Goal: Task Accomplishment & Management: Use online tool/utility

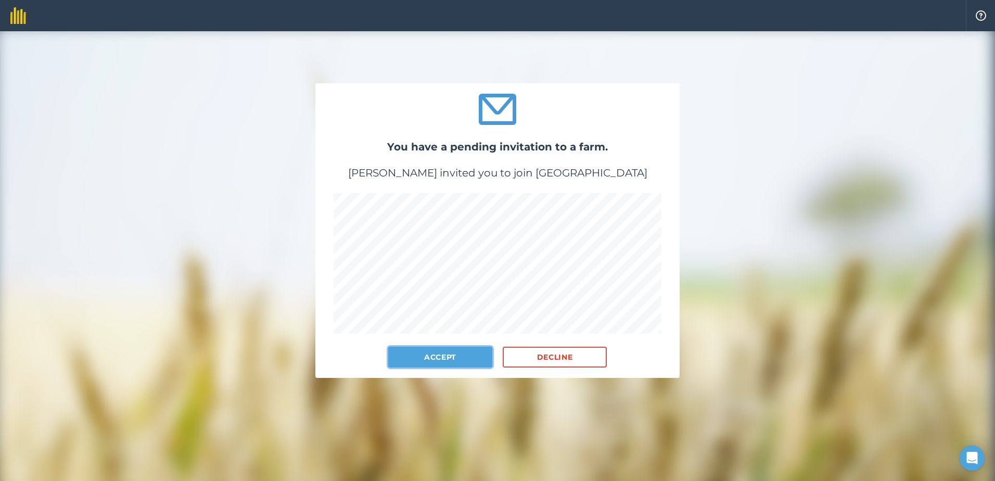
click at [443, 356] on button "Accept" at bounding box center [440, 357] width 104 height 21
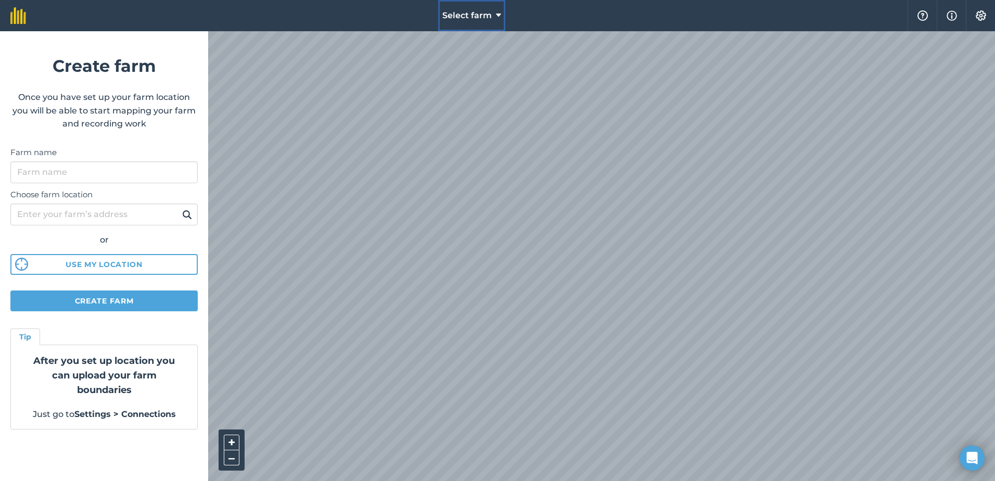
click at [487, 10] on span "Select farm" at bounding box center [466, 15] width 49 height 12
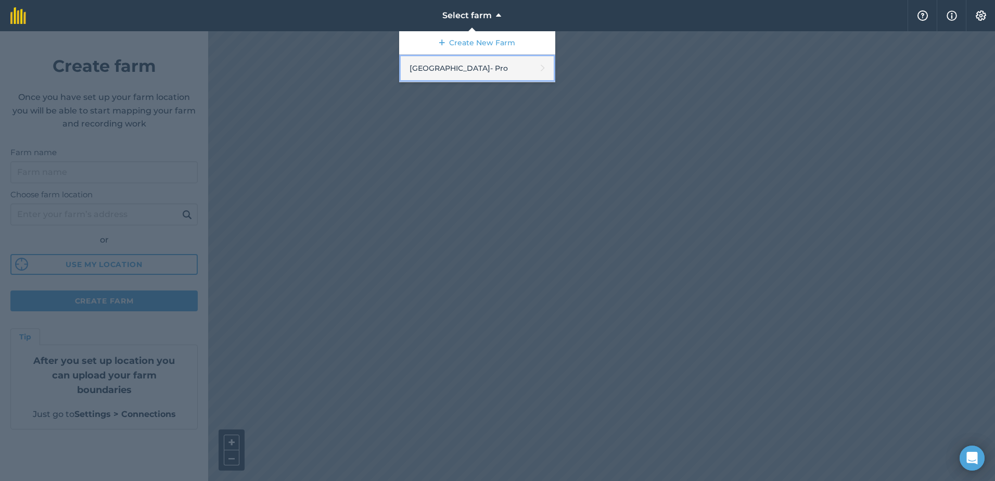
click at [445, 72] on link "[GEOGRAPHIC_DATA] - Pro" at bounding box center [477, 69] width 156 height 28
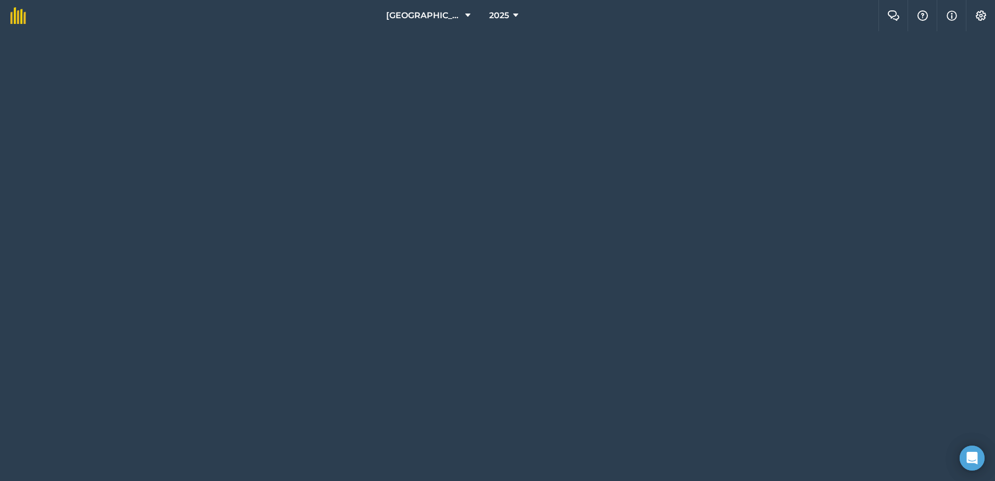
click at [971, 160] on div "[GEOGRAPHIC_DATA] 2025 Farm Chat Help Info Settings" at bounding box center [497, 240] width 995 height 481
click at [15, 13] on img at bounding box center [18, 15] width 16 height 17
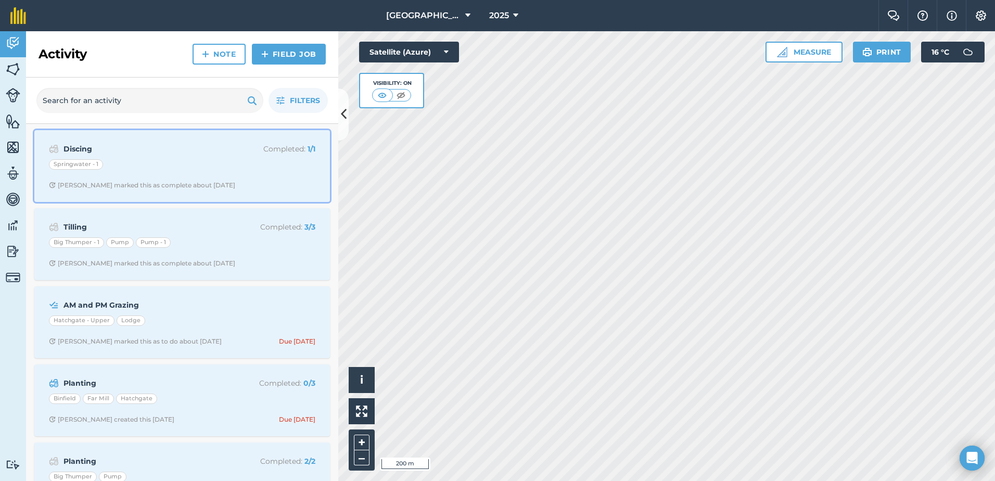
click at [136, 157] on div "Discing Completed : 1 / 1 Springwater - 1 [PERSON_NAME] marked this as complete…" at bounding box center [182, 165] width 283 height 59
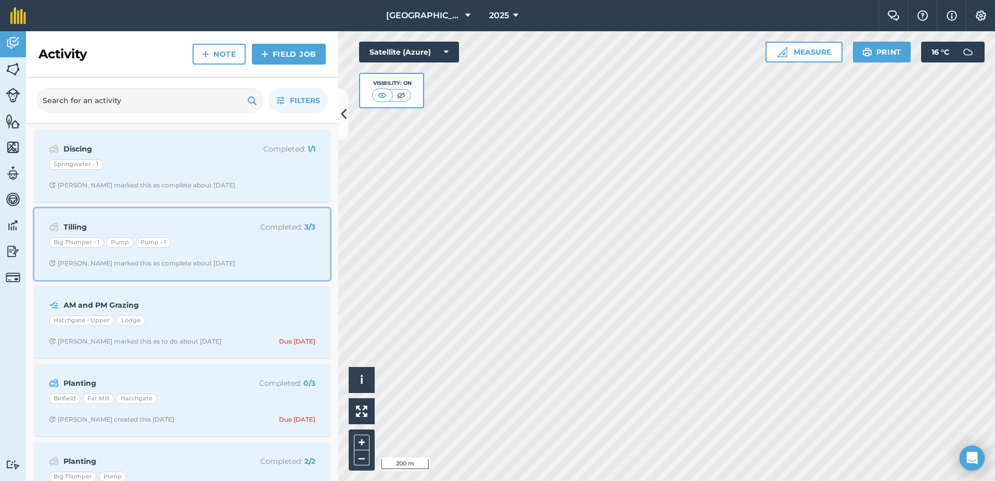
click at [199, 237] on div "Big Thumper - 1 Pump Pump - 1" at bounding box center [182, 244] width 266 height 14
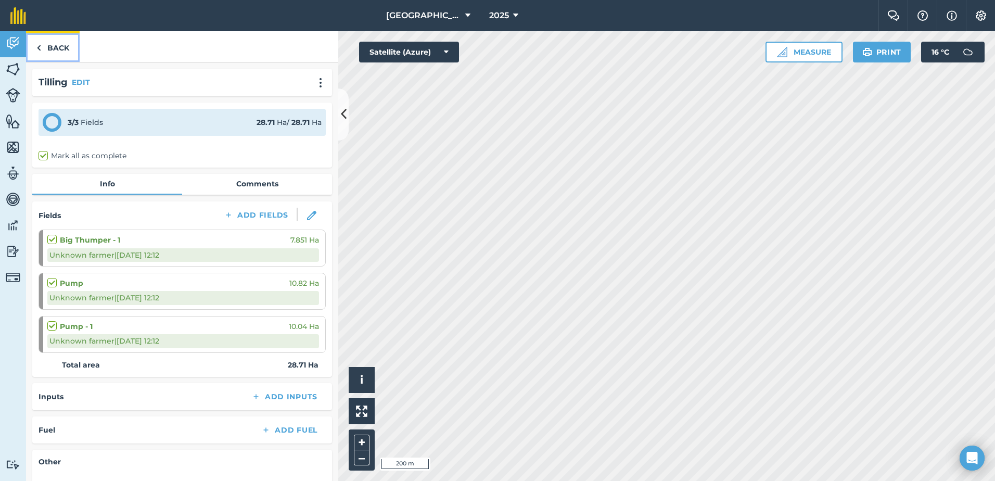
click at [58, 46] on link "Back" at bounding box center [53, 46] width 54 height 31
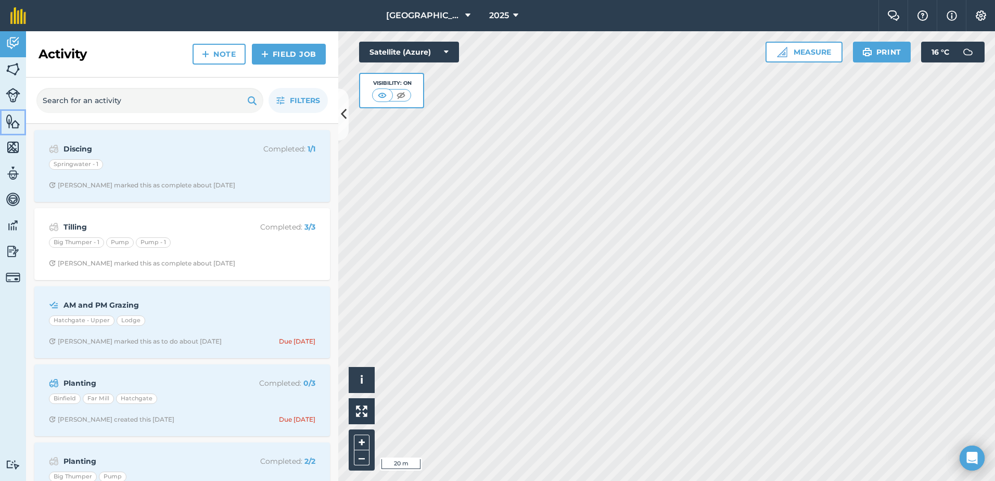
click at [9, 123] on img at bounding box center [13, 121] width 15 height 16
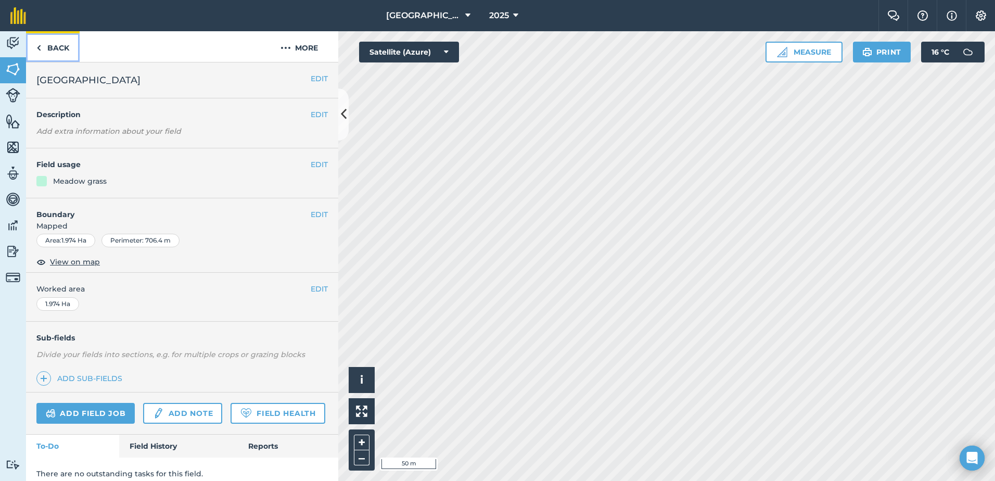
click at [47, 46] on link "Back" at bounding box center [53, 46] width 54 height 31
click at [54, 49] on link "Back" at bounding box center [53, 46] width 54 height 31
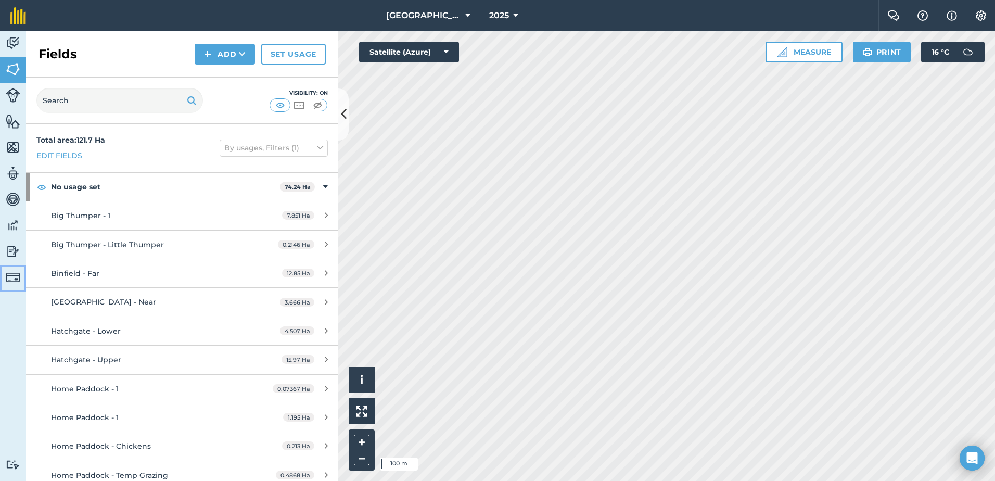
click at [0, 271] on html "[GEOGRAPHIC_DATA] 2025 Farm Chat Help Info Settings [GEOGRAPHIC_DATA] - 2025 Re…" at bounding box center [497, 240] width 995 height 481
click at [15, 148] on img at bounding box center [13, 147] width 15 height 16
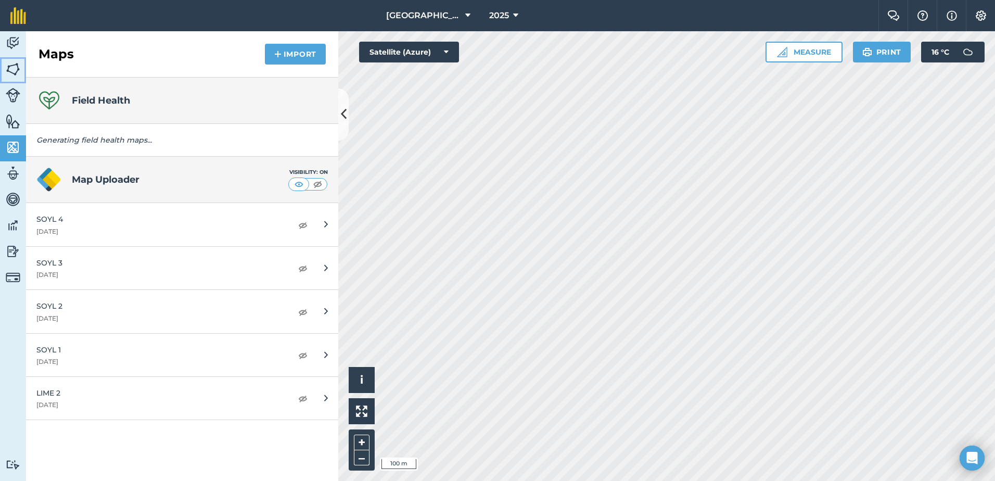
click at [12, 67] on img at bounding box center [13, 69] width 15 height 16
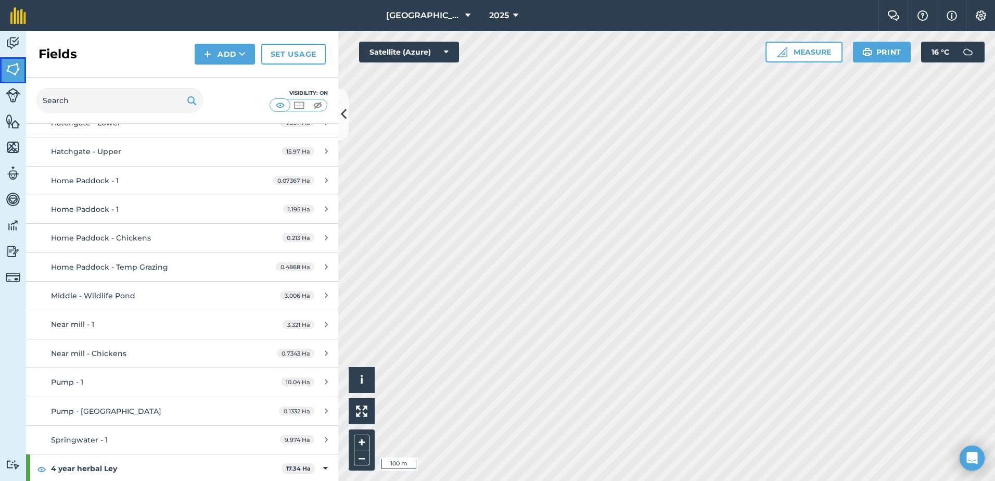
scroll to position [364, 0]
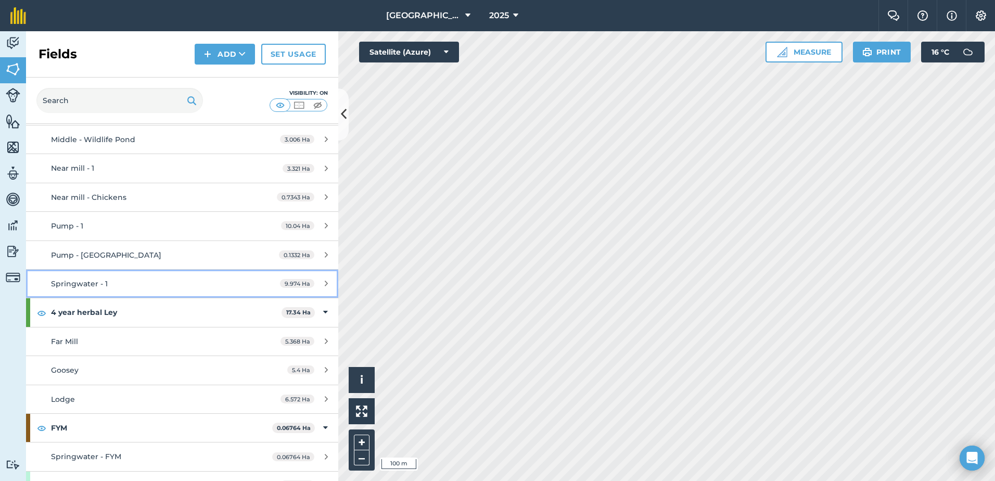
click at [116, 288] on div "Springwater - 1" at bounding box center [149, 283] width 196 height 11
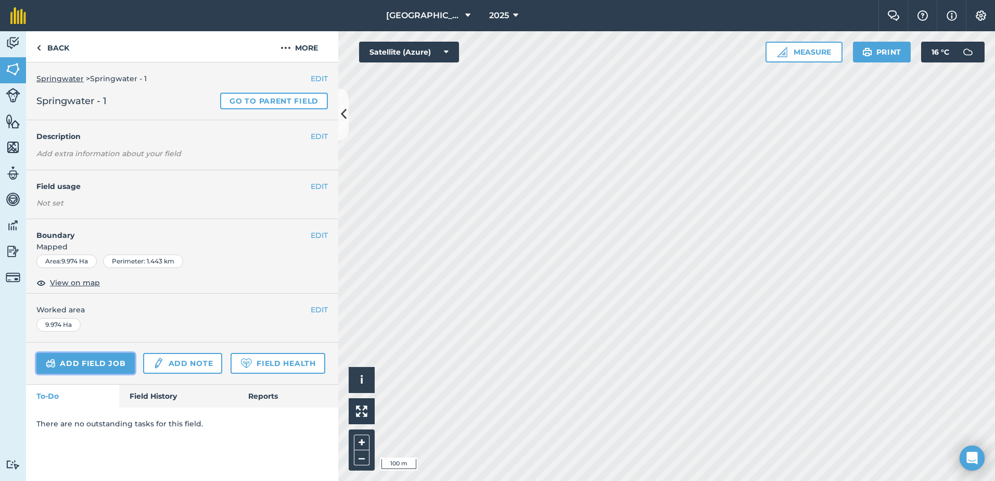
click at [102, 362] on link "Add field job" at bounding box center [85, 363] width 98 height 21
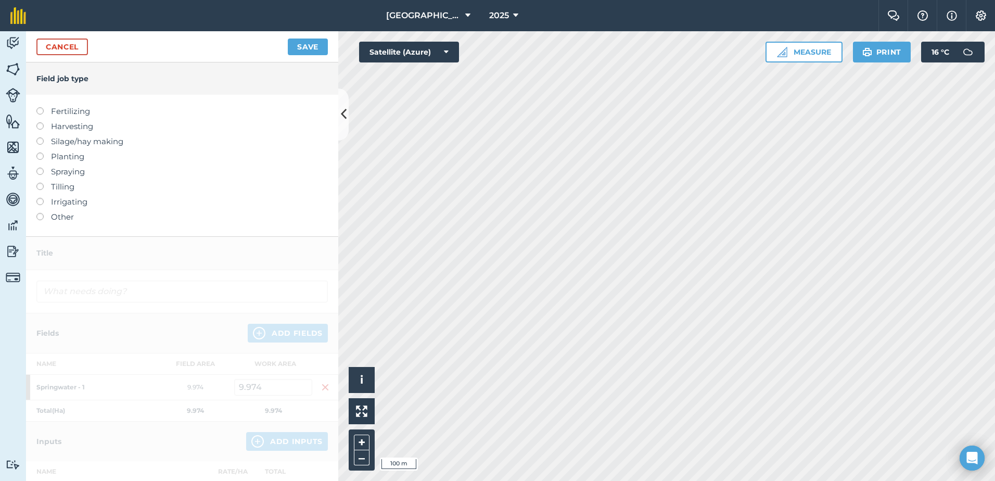
click at [40, 213] on label at bounding box center [43, 213] width 15 height 0
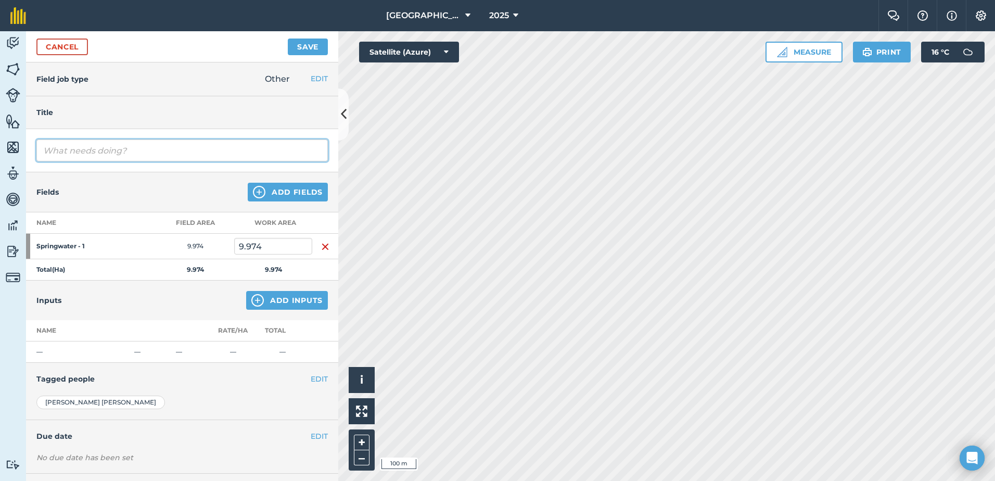
click at [72, 152] on input "text" at bounding box center [181, 150] width 291 height 22
type input "T"
click at [41, 150] on input "Flail Topping" at bounding box center [181, 150] width 291 height 22
type input "[PERSON_NAME] Topping"
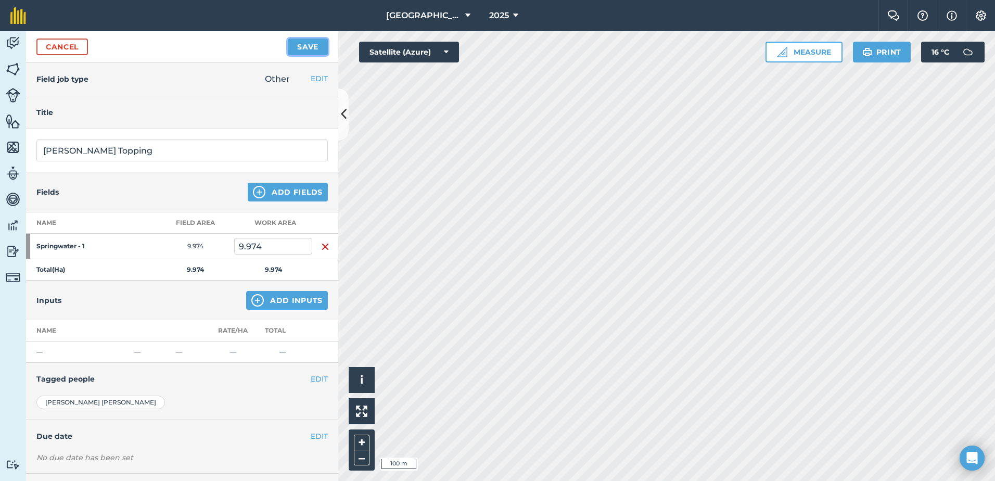
click at [313, 46] on button "Save" at bounding box center [308, 47] width 40 height 17
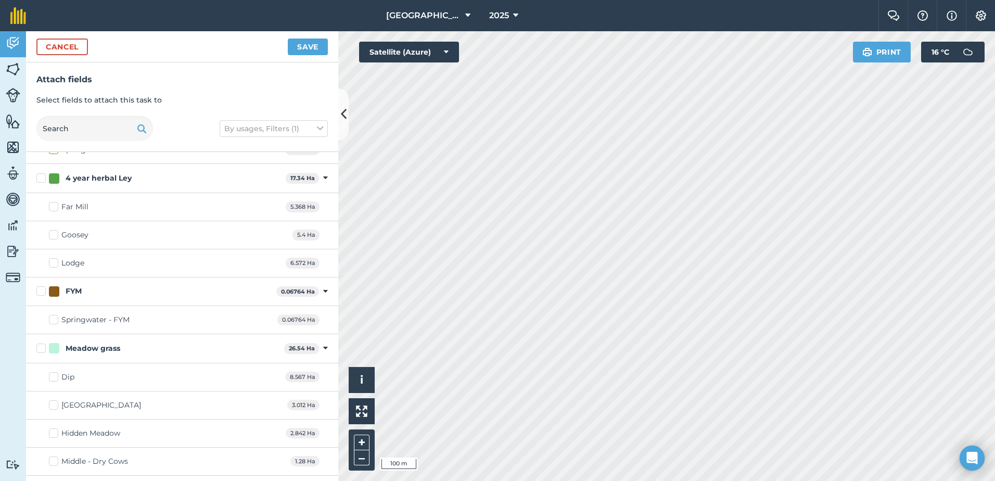
scroll to position [468, 0]
click at [53, 405] on label "[GEOGRAPHIC_DATA]" at bounding box center [95, 403] width 92 height 11
click at [53, 404] on input "[GEOGRAPHIC_DATA]" at bounding box center [52, 401] width 7 height 7
checkbox input "true"
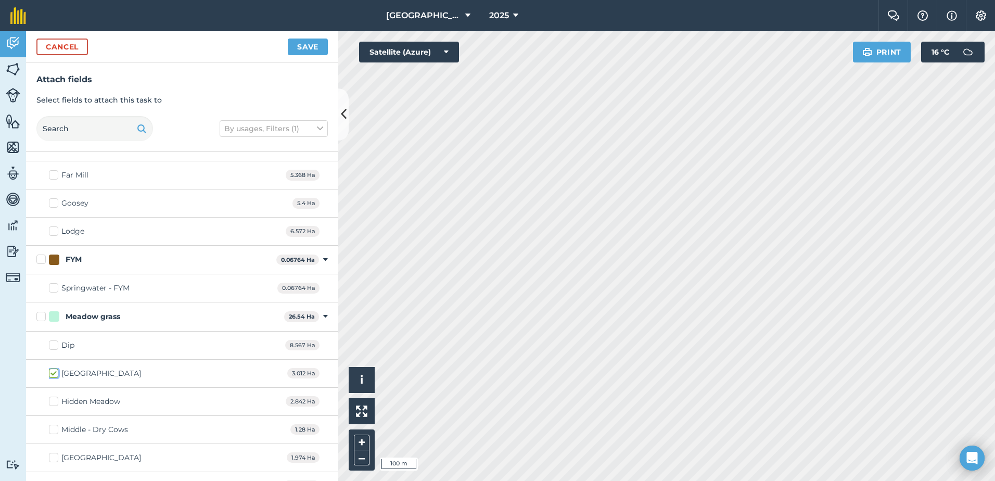
scroll to position [520, 0]
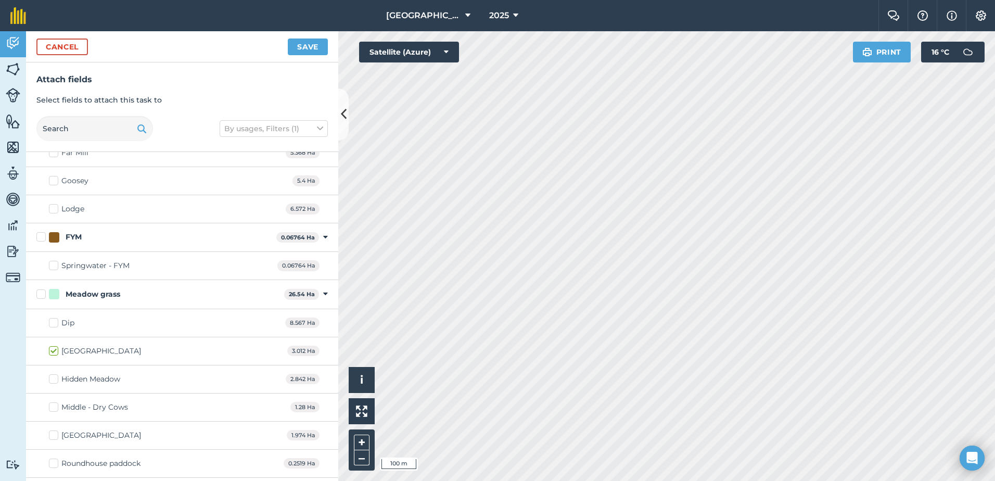
click at [50, 437] on label "[GEOGRAPHIC_DATA]" at bounding box center [95, 435] width 92 height 11
click at [50, 437] on input "[GEOGRAPHIC_DATA]" at bounding box center [52, 433] width 7 height 7
checkbox input "true"
click at [315, 45] on button "Save" at bounding box center [308, 47] width 40 height 17
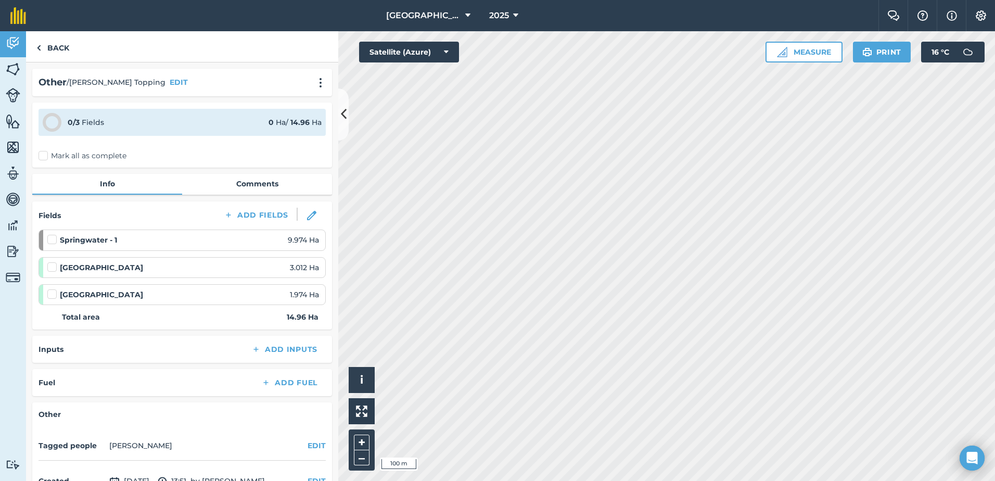
click at [140, 296] on div "[GEOGRAPHIC_DATA] 1.974 Ha" at bounding box center [183, 294] width 272 height 11
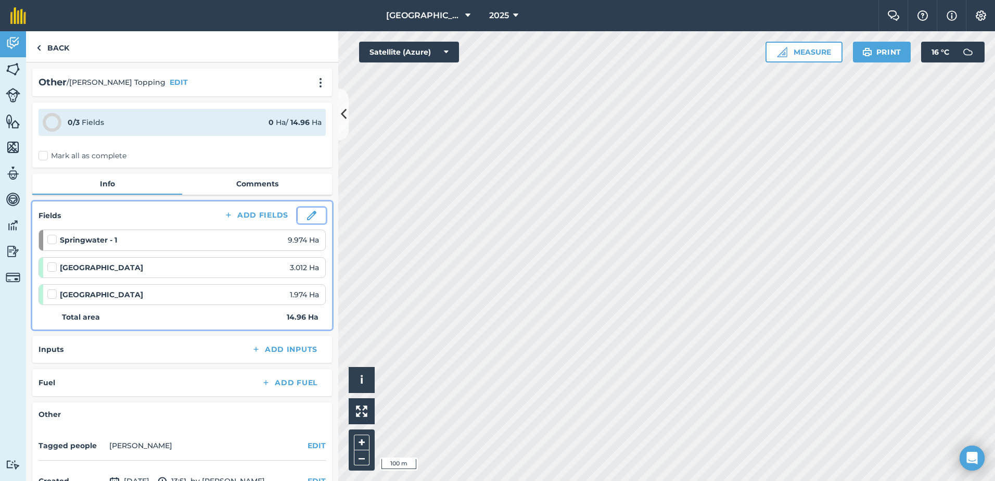
click at [307, 218] on img at bounding box center [311, 215] width 9 height 9
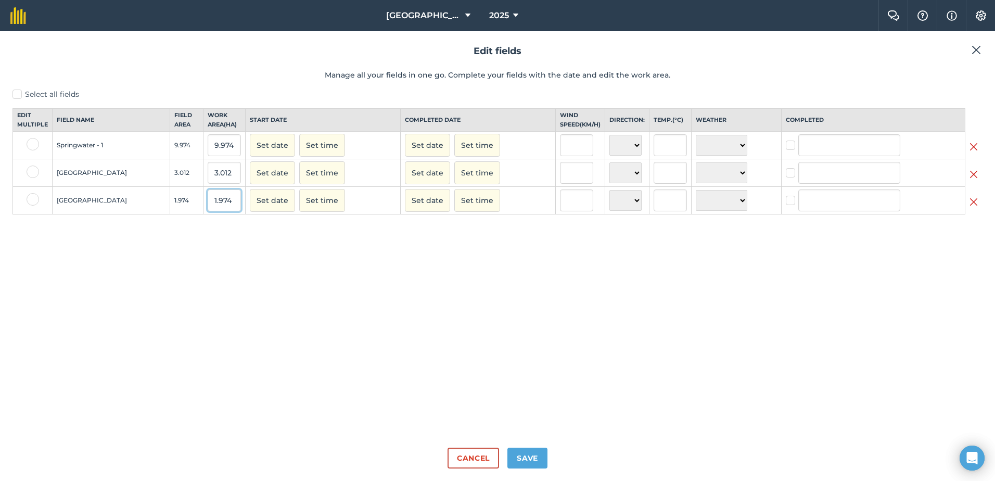
drag, startPoint x: 218, startPoint y: 210, endPoint x: 194, endPoint y: 213, distance: 24.7
click at [208, 211] on input "1.974" at bounding box center [224, 200] width 33 height 22
type input "0.6"
click at [262, 212] on button "Set date" at bounding box center [272, 200] width 45 height 23
click at [357, 273] on abbr "10" at bounding box center [360, 270] width 6 height 6
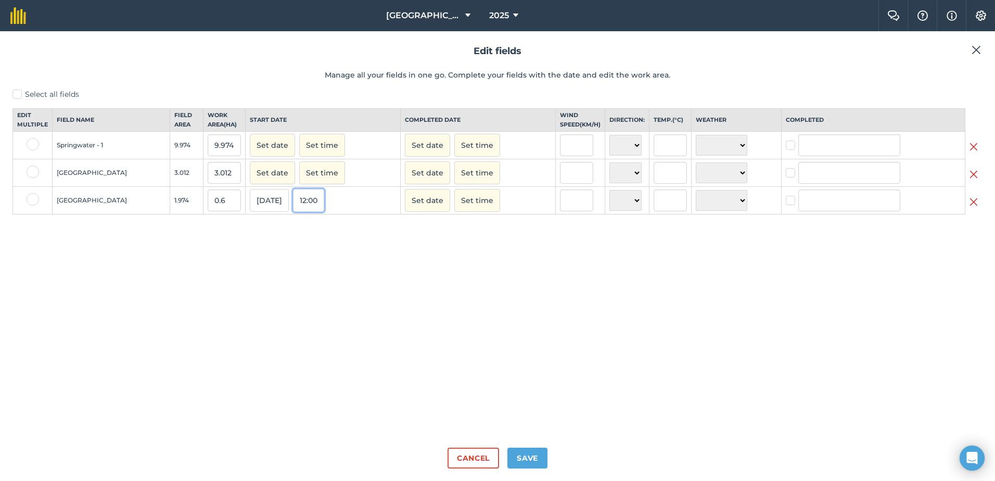
click at [300, 212] on button "12:00" at bounding box center [308, 200] width 31 height 23
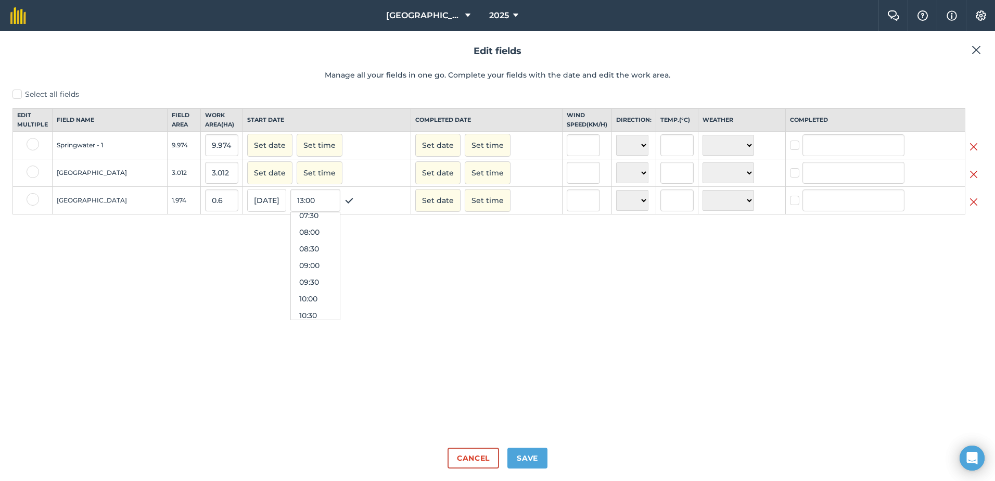
scroll to position [245, 0]
click at [299, 300] on button "09:30" at bounding box center [315, 292] width 49 height 17
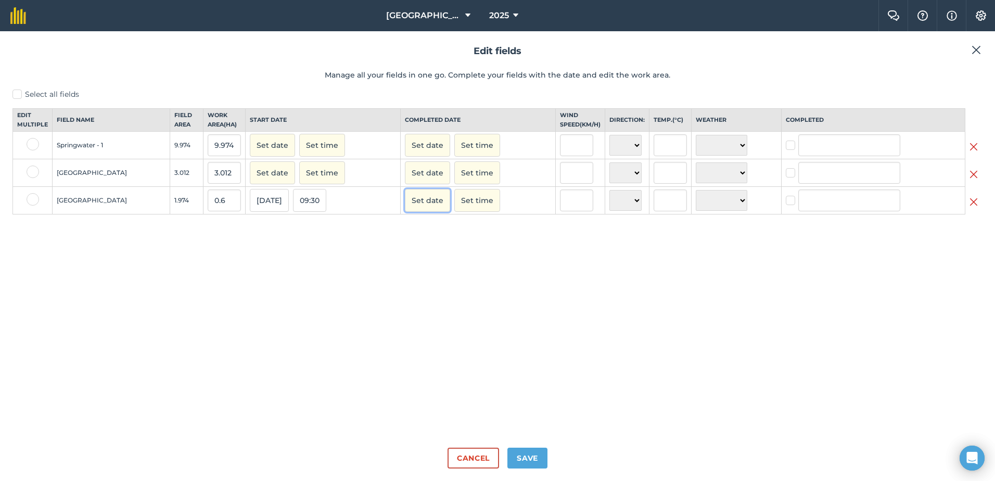
click at [421, 210] on button "Set date" at bounding box center [427, 200] width 45 height 23
click at [513, 273] on abbr "10" at bounding box center [516, 270] width 6 height 6
checkbox input "true"
click at [298, 211] on button "09:30" at bounding box center [309, 200] width 33 height 23
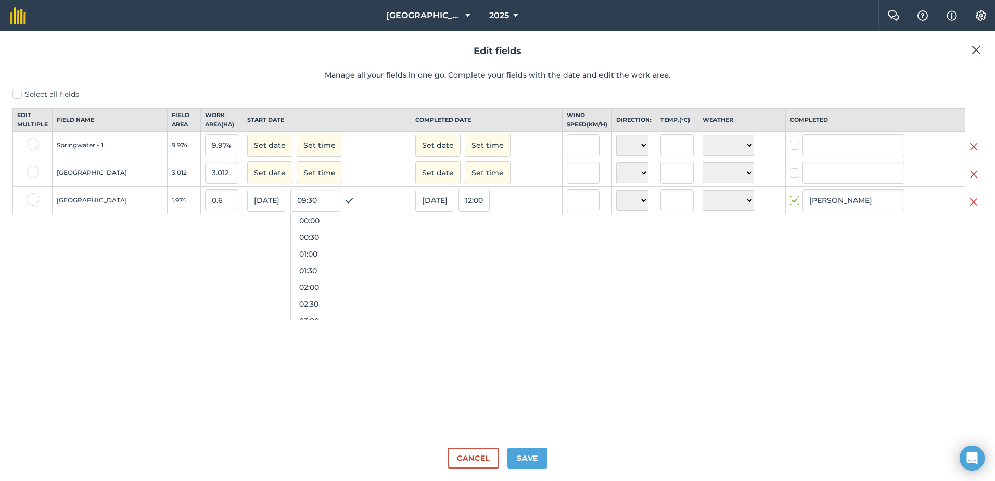
scroll to position [266, 0]
click at [291, 262] on button "09:00" at bounding box center [315, 254] width 49 height 17
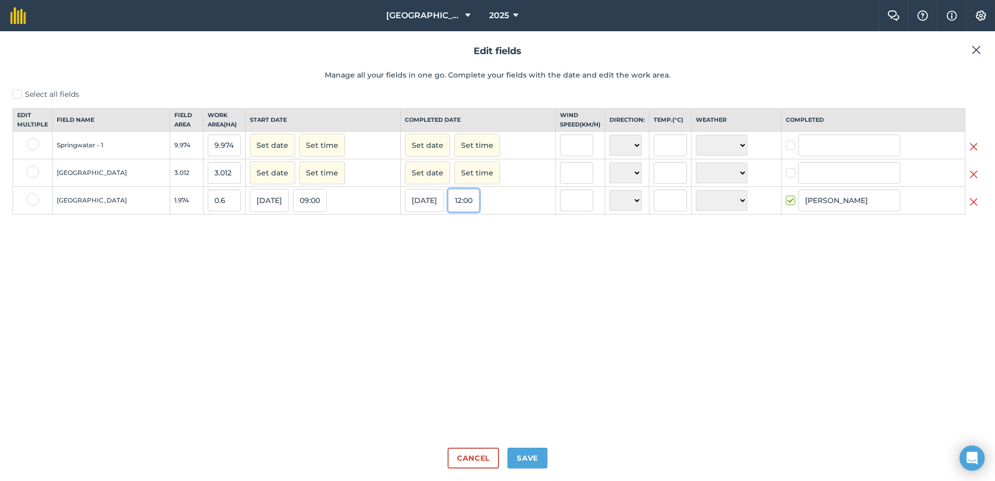
click at [448, 212] on button "12:00" at bounding box center [463, 200] width 31 height 23
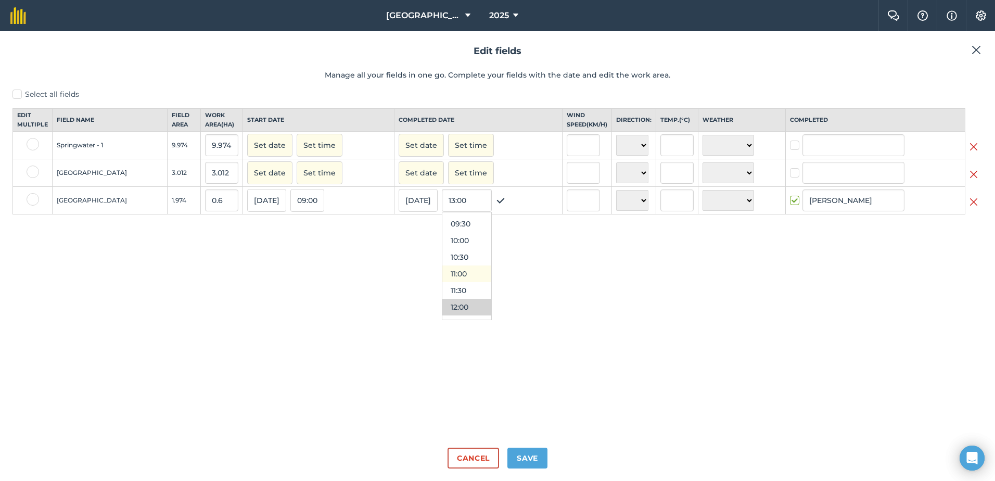
scroll to position [298, 0]
click at [448, 264] on button "10:00" at bounding box center [466, 256] width 49 height 17
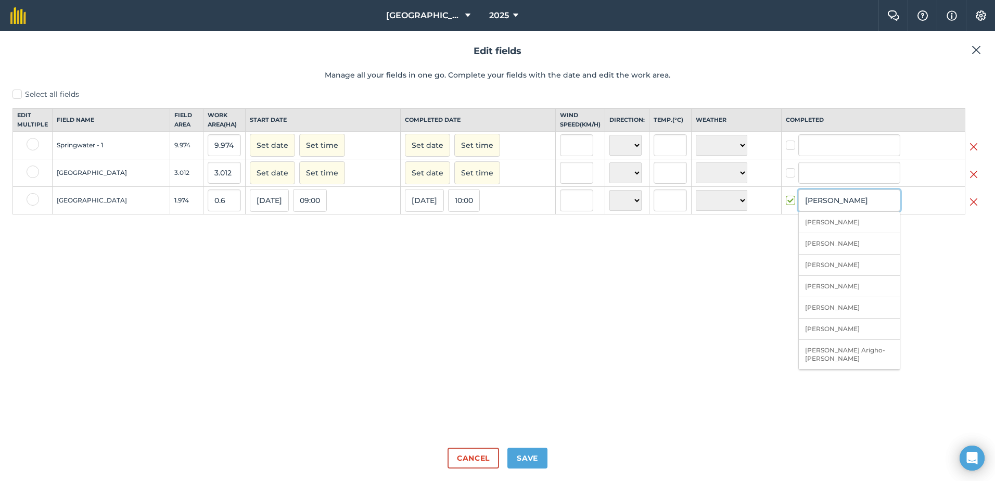
drag, startPoint x: 853, startPoint y: 214, endPoint x: 777, endPoint y: 215, distance: 76.5
click at [786, 211] on div "[PERSON_NAME] [PERSON_NAME] [PERSON_NAME] [PERSON_NAME] Jan [PERSON_NAME] [PERS…" at bounding box center [873, 200] width 175 height 22
type input "[PERSON_NAME]"
click at [865, 344] on div "Select all fields Edit multiple Field name Field Area Work area ( Ha ) Start da…" at bounding box center [497, 264] width 970 height 350
click at [538, 456] on button "Save" at bounding box center [527, 458] width 40 height 21
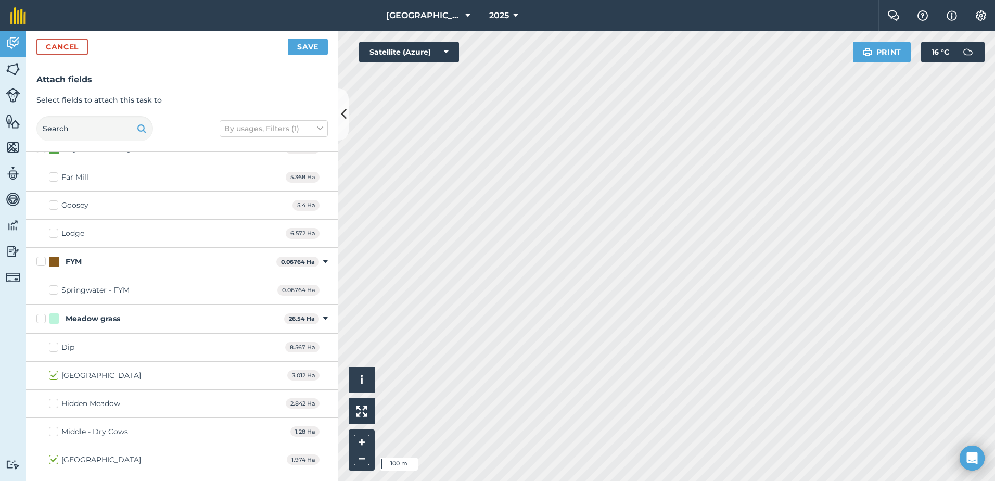
scroll to position [520, 0]
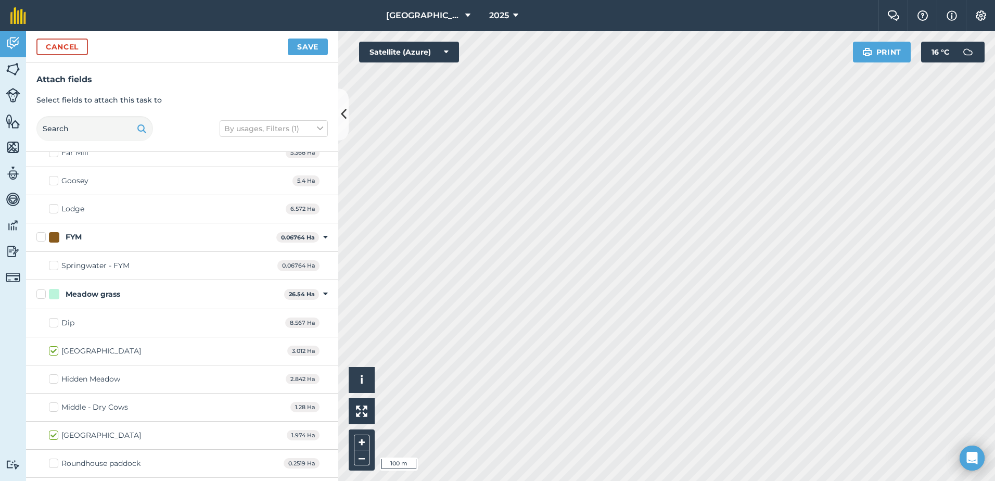
click at [52, 324] on label "Dip" at bounding box center [61, 322] width 25 height 11
click at [52, 324] on input "Dip" at bounding box center [52, 320] width 7 height 7
checkbox input "true"
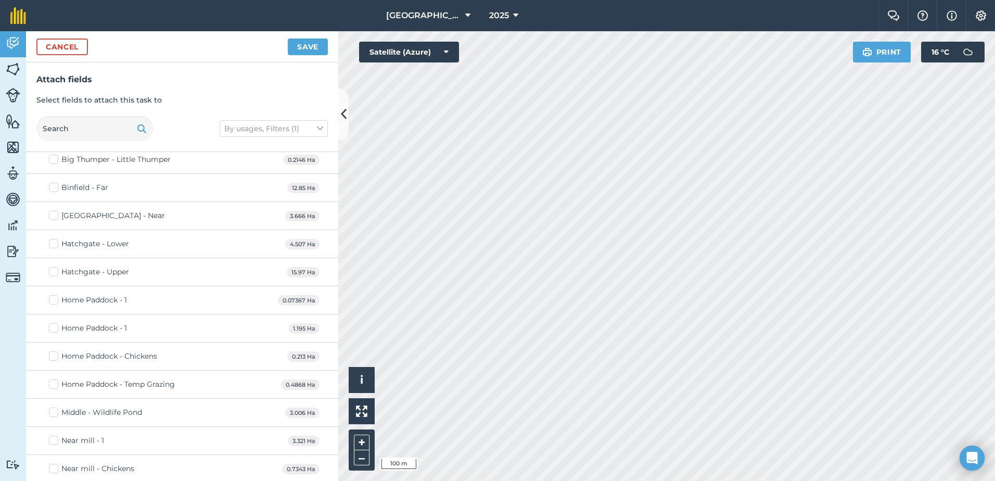
scroll to position [52, 0]
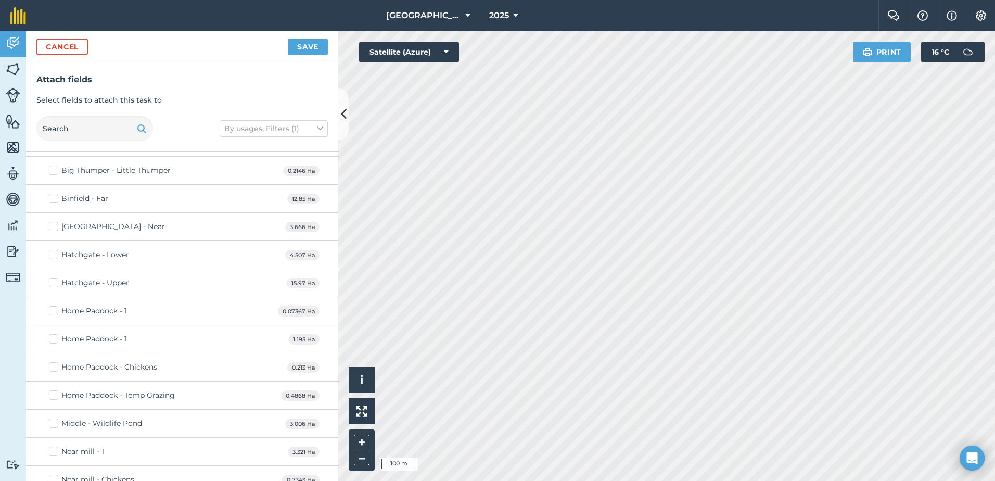
click at [56, 253] on label "Hatchgate - Lower" at bounding box center [89, 254] width 80 height 11
click at [56, 253] on input "Hatchgate - Lower" at bounding box center [52, 252] width 7 height 7
checkbox input "true"
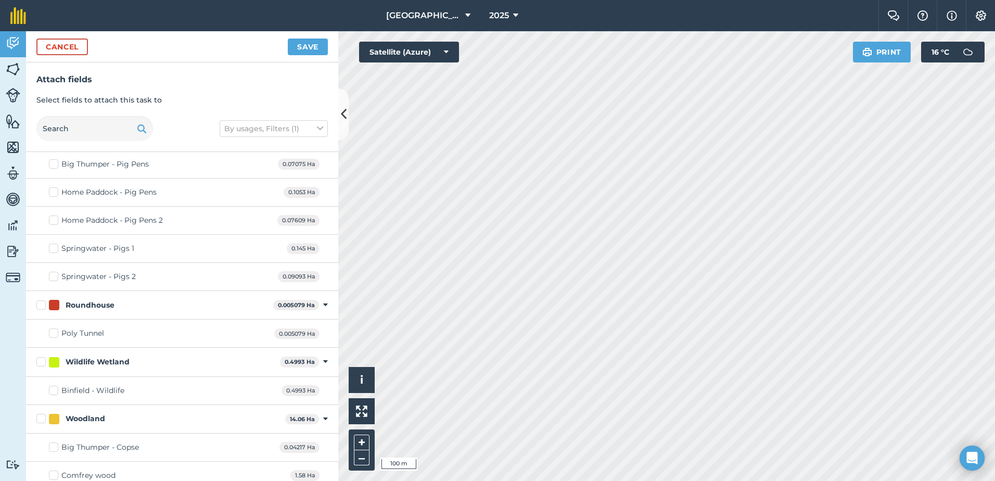
scroll to position [1041, 0]
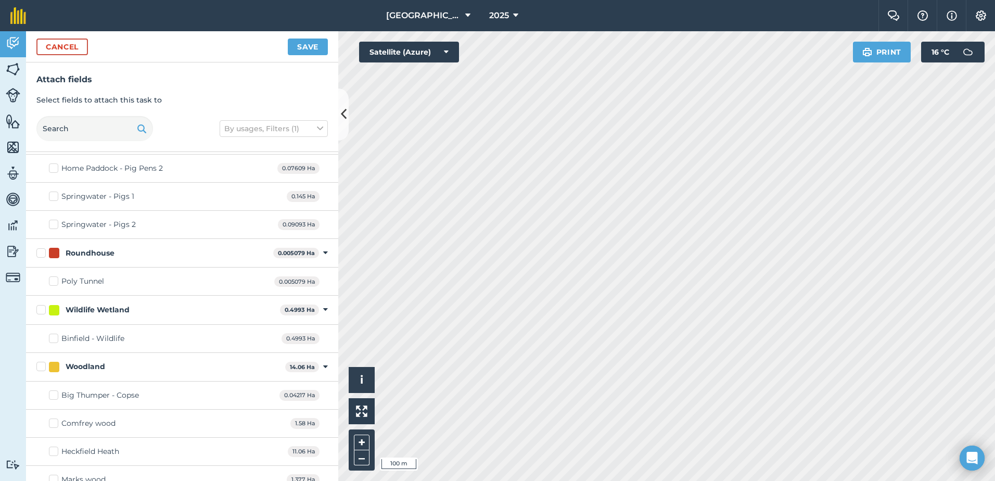
click at [56, 420] on label "Comfrey wood" at bounding box center [82, 423] width 67 height 11
click at [56, 420] on input "Comfrey wood" at bounding box center [52, 421] width 7 height 7
checkbox input "true"
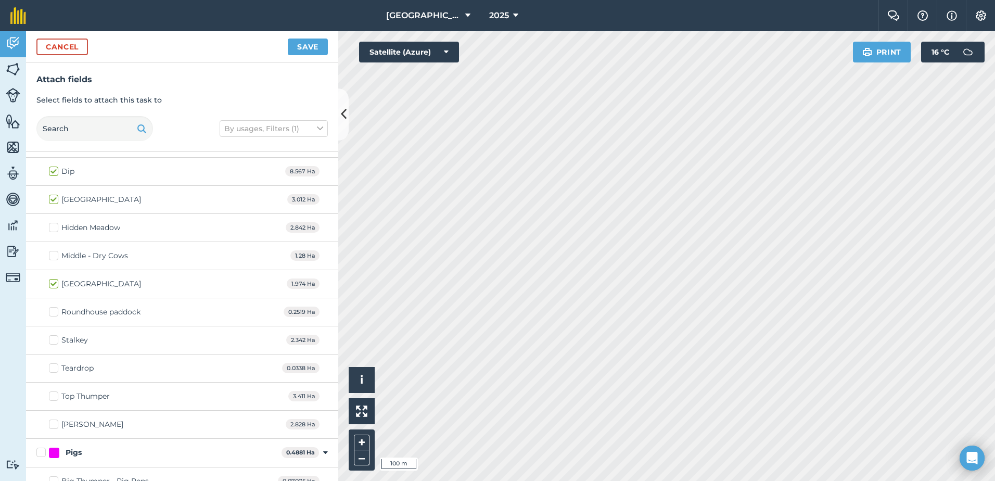
scroll to position [572, 0]
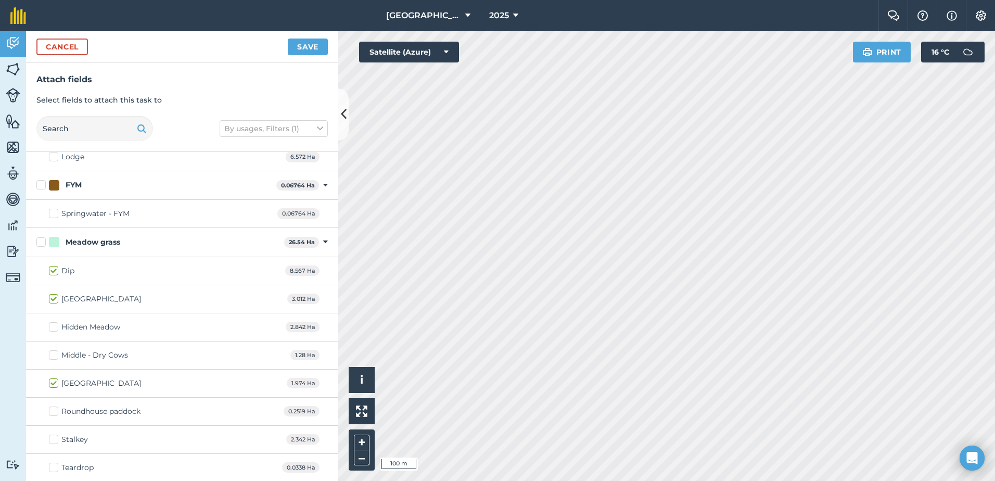
click at [55, 356] on label "Middle - Dry Cows" at bounding box center [88, 355] width 79 height 11
click at [55, 356] on input "Middle - Dry Cows" at bounding box center [52, 353] width 7 height 7
checkbox input "true"
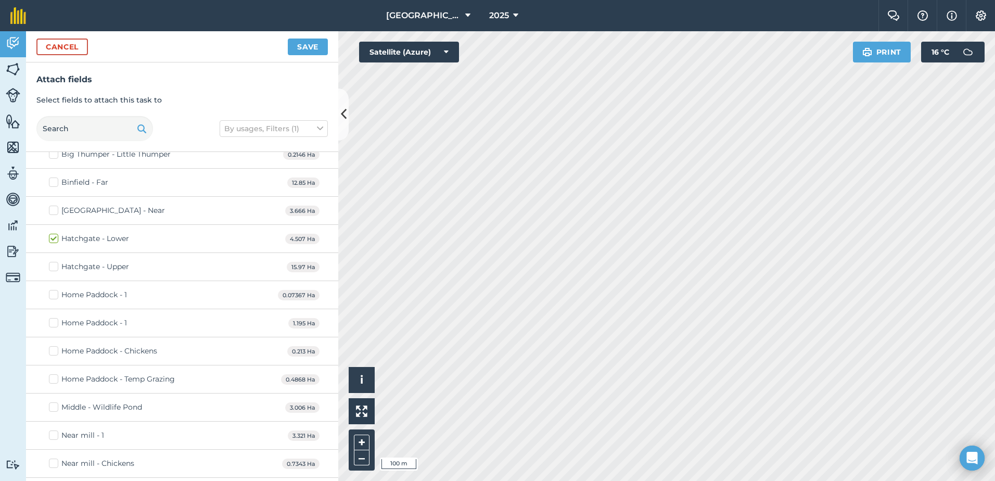
scroll to position [52, 0]
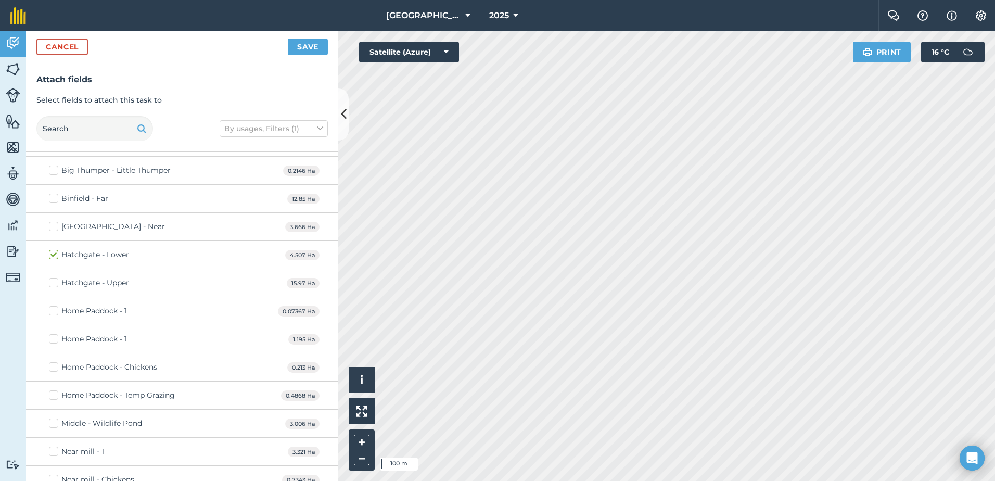
click at [55, 227] on label "[GEOGRAPHIC_DATA] - Near" at bounding box center [107, 226] width 116 height 11
click at [55, 227] on input "[GEOGRAPHIC_DATA] - Near" at bounding box center [52, 224] width 7 height 7
checkbox input "true"
click at [55, 196] on label "Binfield - Far" at bounding box center [78, 198] width 59 height 11
click at [55, 196] on input "Binfield - Far" at bounding box center [52, 196] width 7 height 7
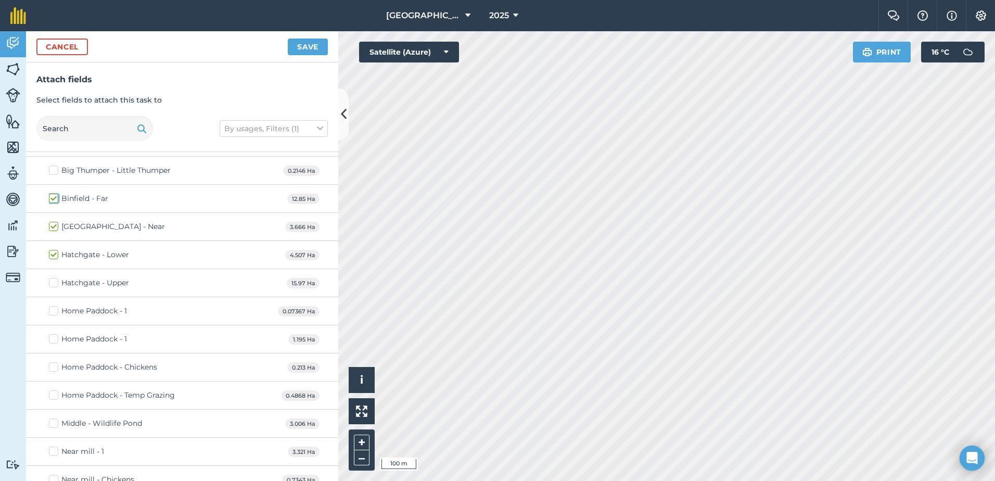
checkbox input "true"
click at [54, 452] on label "Near mill - 1" at bounding box center [76, 451] width 55 height 11
click at [54, 452] on input "Near mill - 1" at bounding box center [52, 449] width 7 height 7
checkbox input "true"
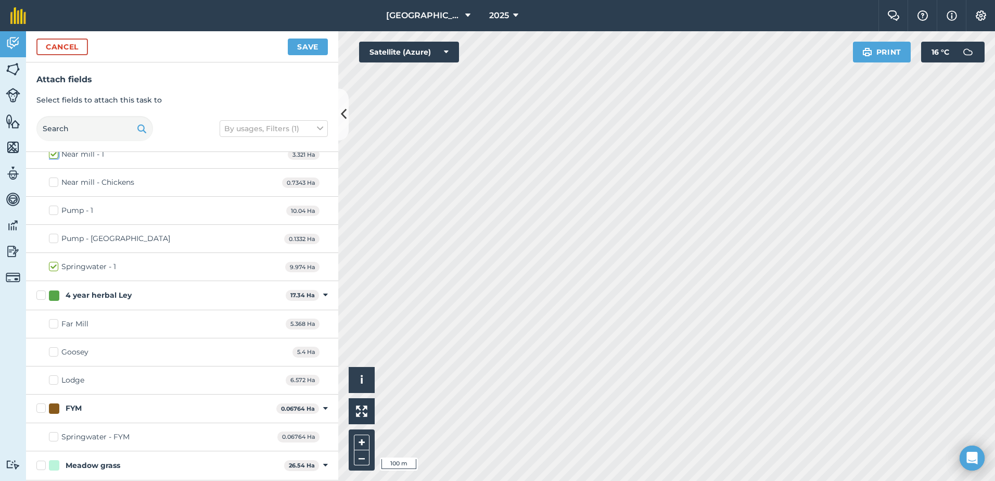
scroll to position [364, 0]
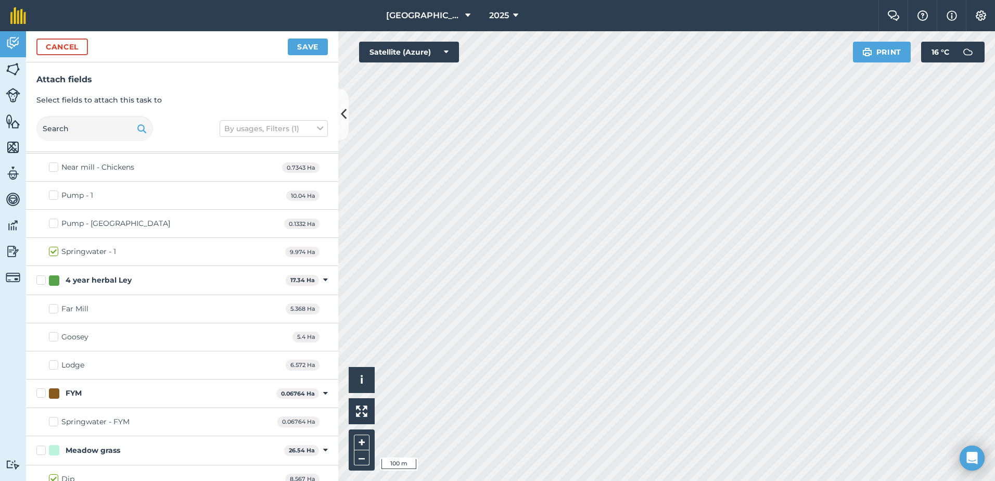
click at [56, 369] on label "Lodge" at bounding box center [66, 365] width 35 height 11
click at [56, 366] on input "Lodge" at bounding box center [52, 363] width 7 height 7
checkbox input "true"
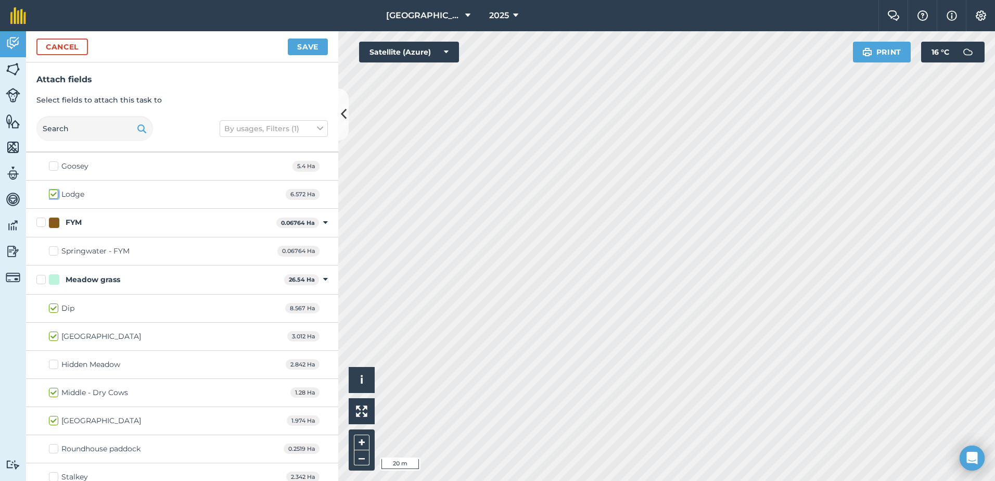
scroll to position [572, 0]
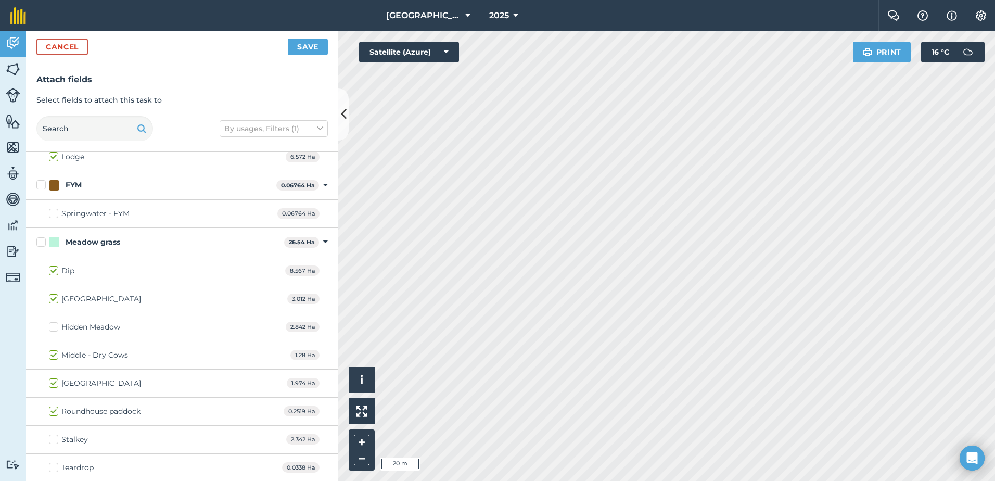
checkbox input "true"
click at [306, 49] on button "Save" at bounding box center [308, 47] width 40 height 17
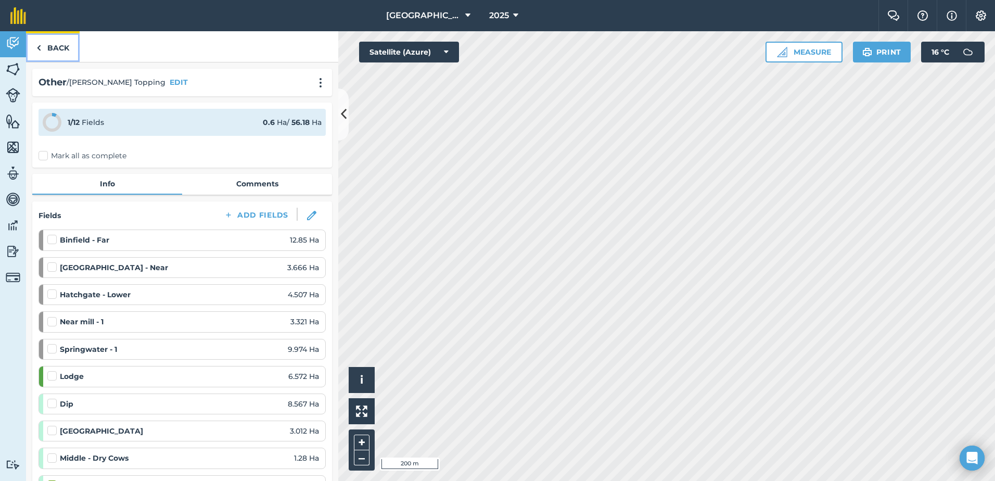
click at [52, 50] on link "Back" at bounding box center [53, 46] width 54 height 31
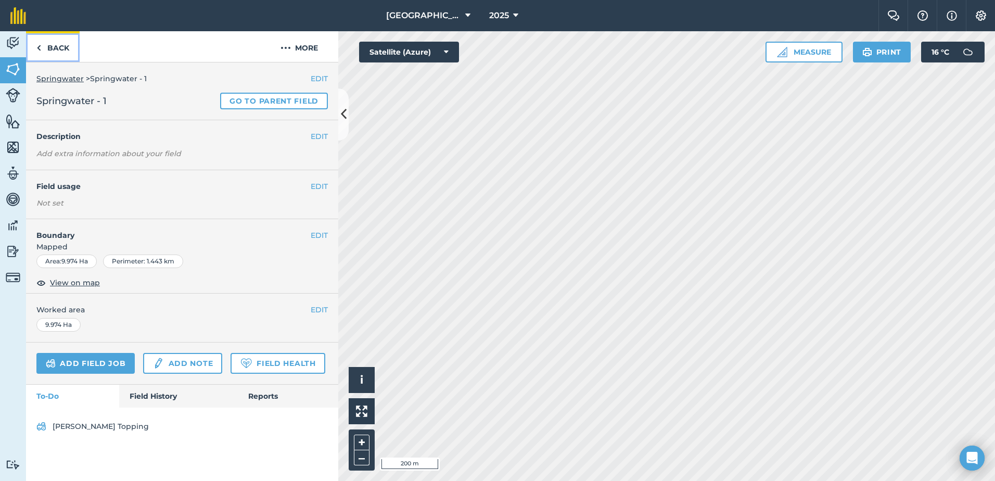
click at [52, 50] on link "Back" at bounding box center [53, 46] width 54 height 31
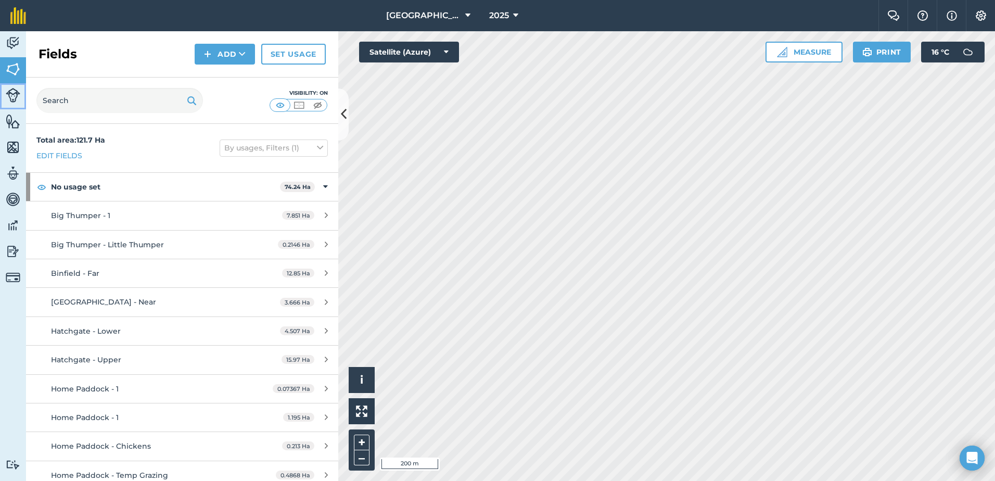
click at [7, 98] on img at bounding box center [13, 95] width 15 height 15
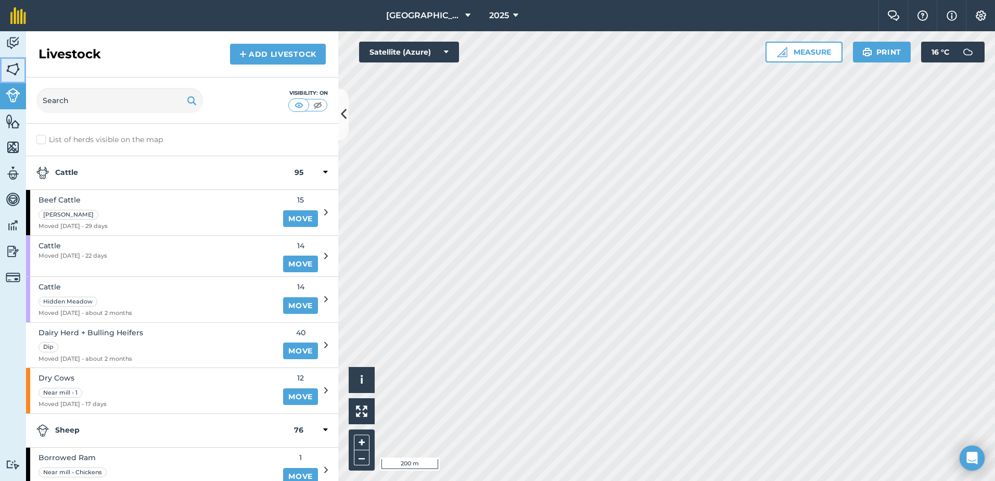
click at [15, 61] on img at bounding box center [13, 69] width 15 height 16
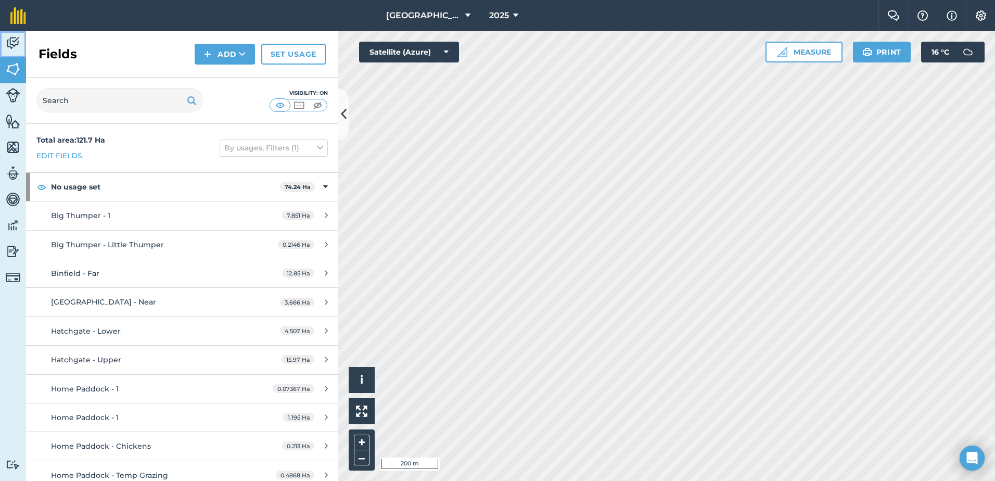
click at [16, 38] on img at bounding box center [13, 43] width 15 height 16
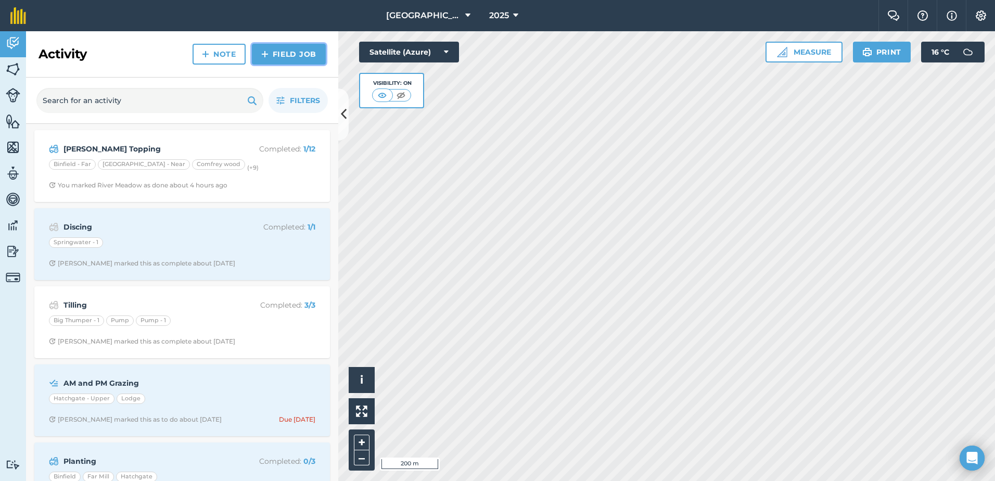
click at [314, 53] on link "Field Job" at bounding box center [289, 54] width 74 height 21
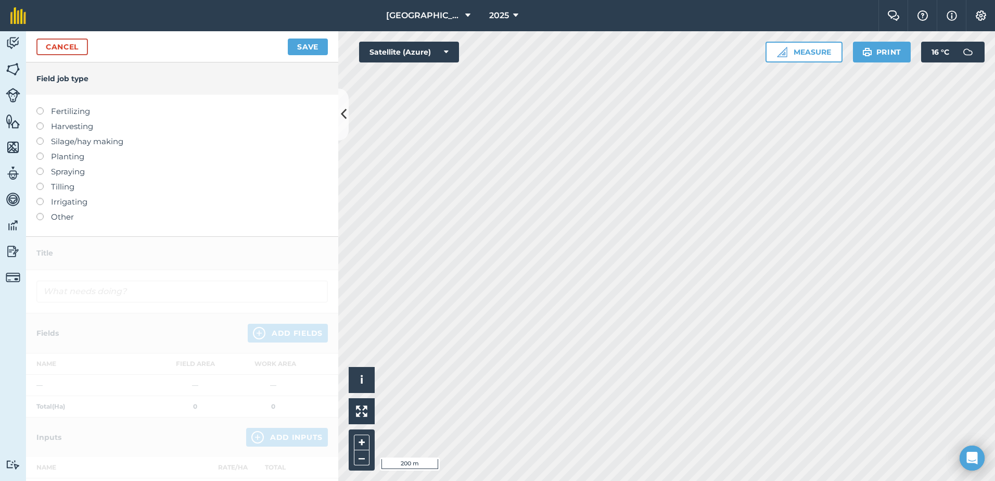
click at [40, 213] on label at bounding box center [43, 213] width 15 height 0
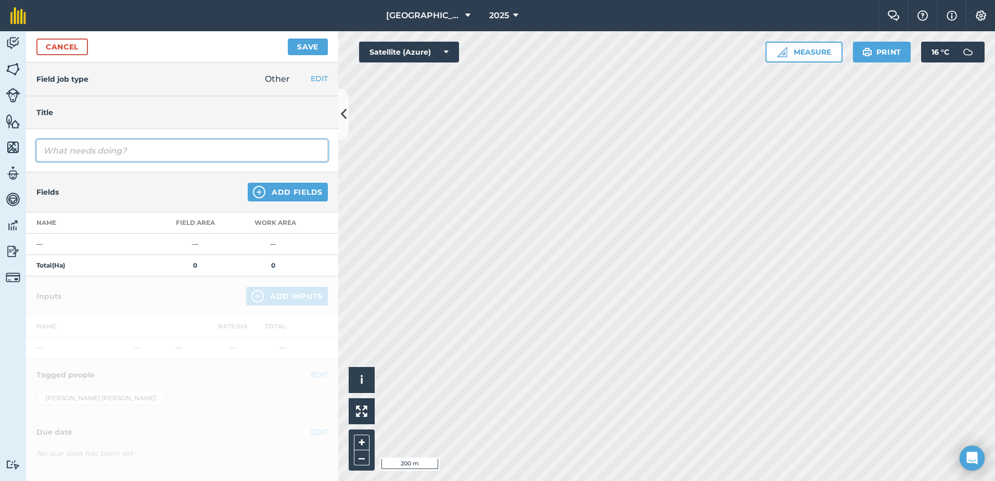
click at [93, 148] on input "text" at bounding box center [181, 150] width 291 height 22
type input "Bat Wing Topping"
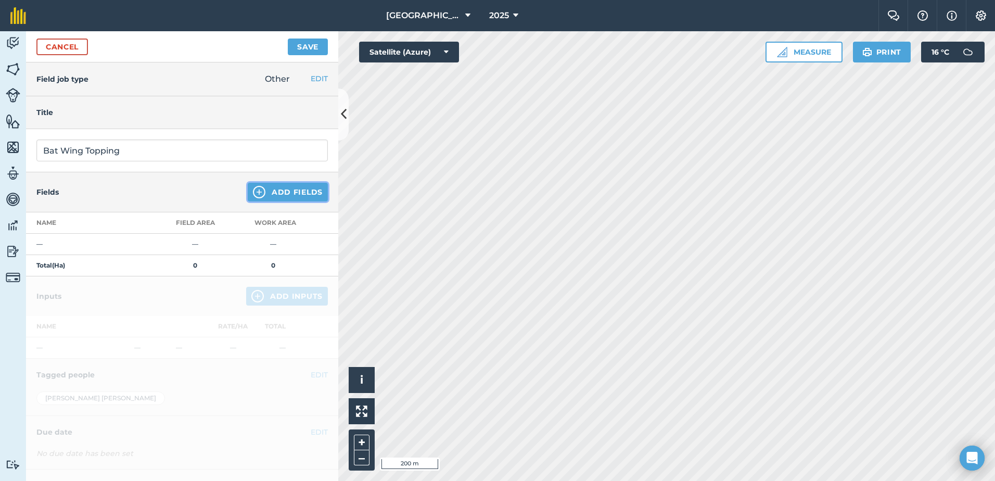
click at [284, 193] on button "Add Fields" at bounding box center [288, 192] width 80 height 19
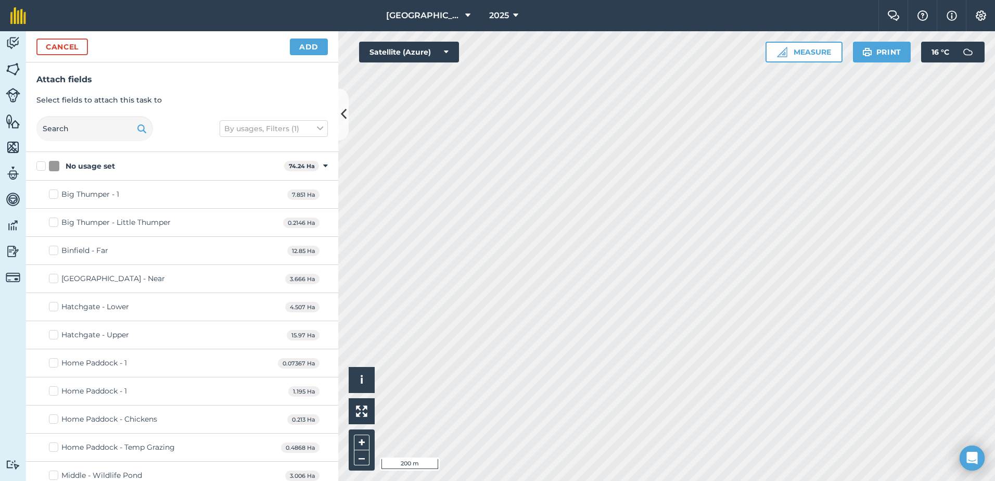
checkbox input "true"
click at [315, 48] on button "Add" at bounding box center [309, 47] width 38 height 17
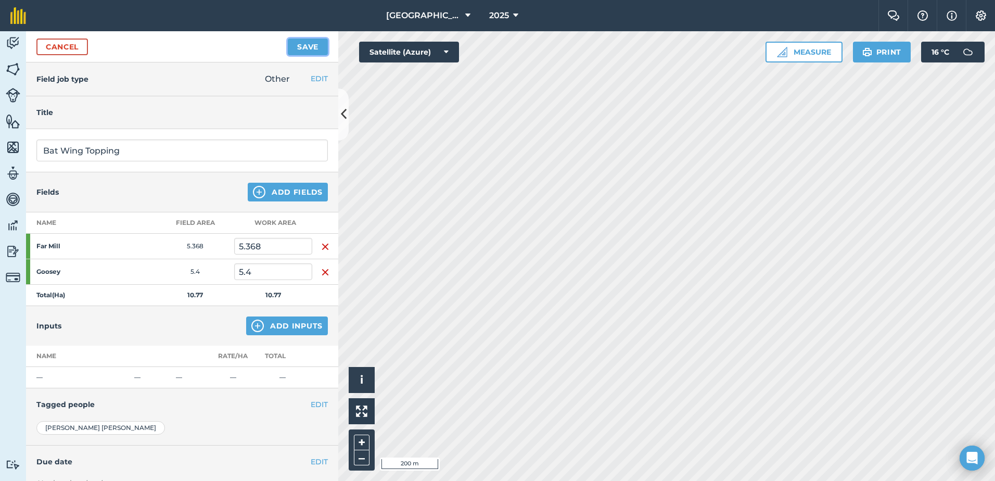
click at [315, 48] on button "Save" at bounding box center [308, 47] width 40 height 17
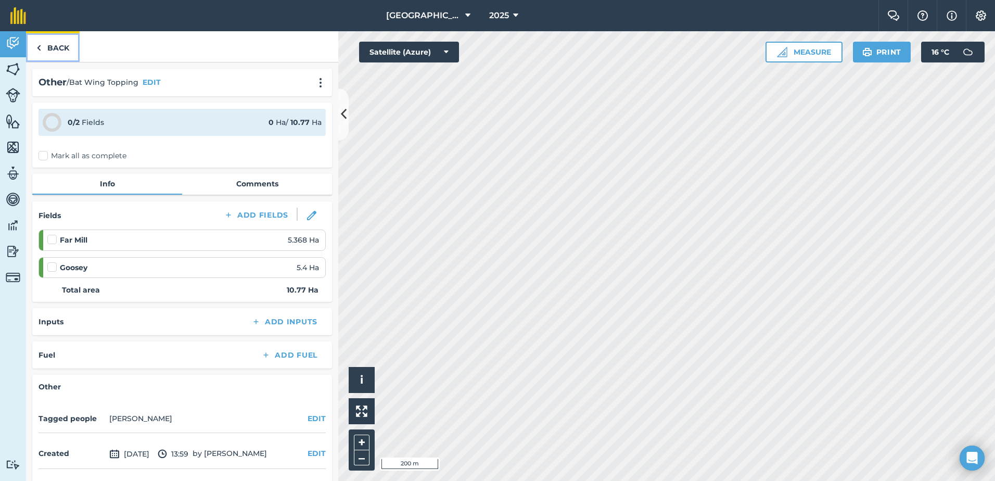
click at [61, 50] on link "Back" at bounding box center [53, 46] width 54 height 31
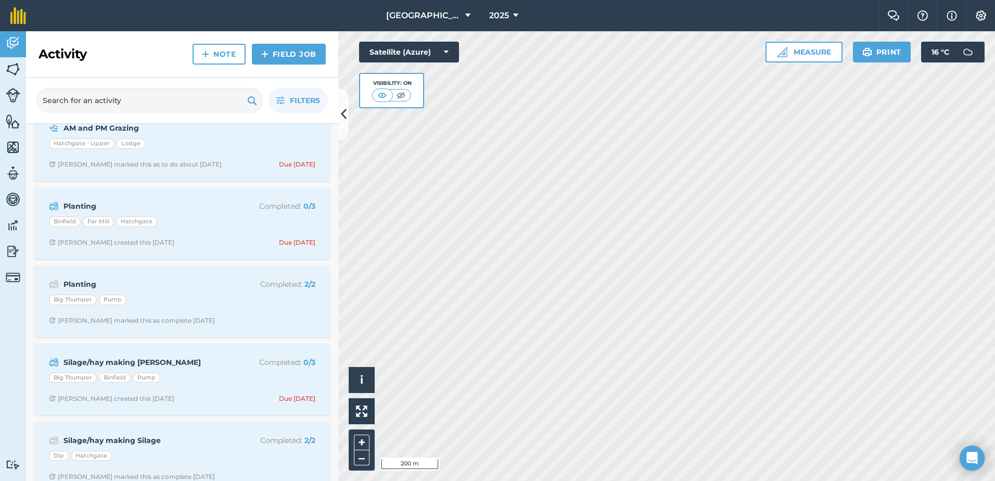
scroll to position [430, 0]
